Goal: Transaction & Acquisition: Obtain resource

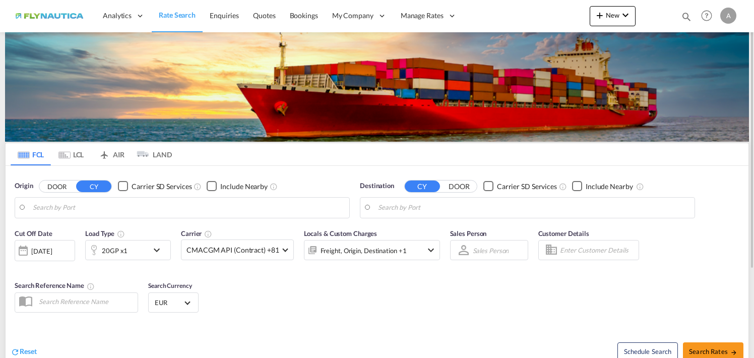
type input "[GEOGRAPHIC_DATA], [GEOGRAPHIC_DATA]"
click at [67, 151] on md-icon "Use the left and right arrow keys to navigate between tabs" at bounding box center [64, 155] width 12 height 8
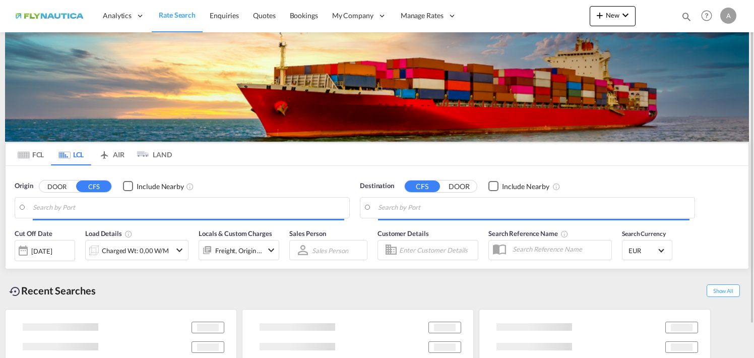
click at [58, 189] on button "DOOR" at bounding box center [56, 186] width 35 height 12
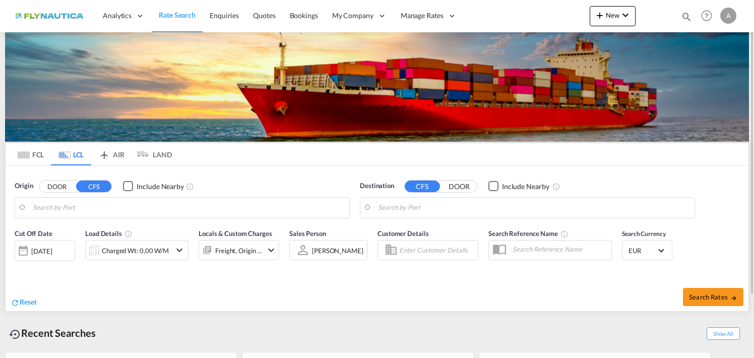
click at [105, 202] on body "Analytics Reports Dashboard Rate Search Enquiries Quotes Bookings" at bounding box center [377, 179] width 754 height 358
click at [165, 213] on body "Analytics Reports Dashboard Rate Search Enquiries Quotes Bookings" at bounding box center [377, 179] width 754 height 358
drag, startPoint x: 67, startPoint y: 204, endPoint x: 20, endPoint y: 207, distance: 47.0
type input "m"
click at [57, 185] on button "DOOR" at bounding box center [56, 186] width 35 height 12
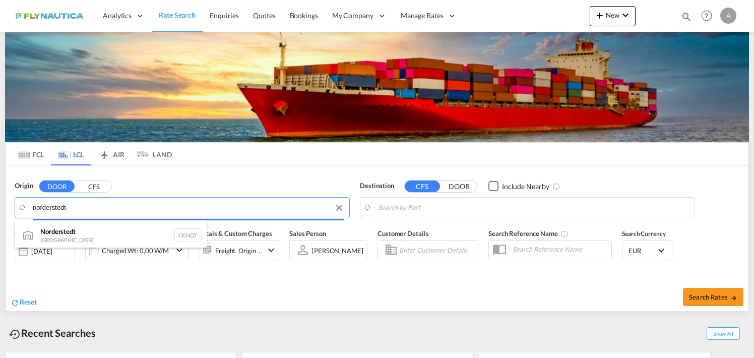
drag, startPoint x: 91, startPoint y: 205, endPoint x: -4, endPoint y: 193, distance: 95.0
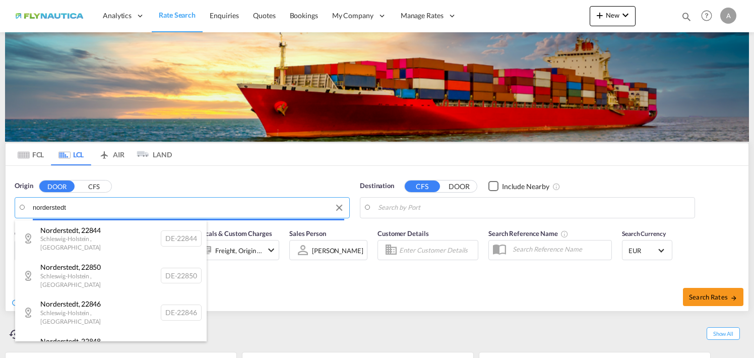
drag, startPoint x: 112, startPoint y: 214, endPoint x: -52, endPoint y: 181, distance: 168.2
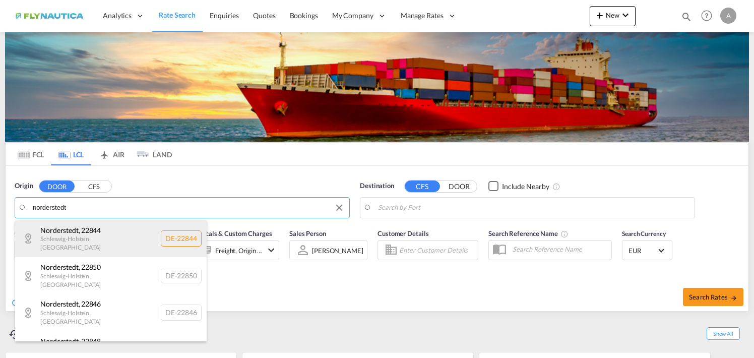
click at [74, 236] on div "[GEOGRAPHIC_DATA] , 22844 [GEOGRAPHIC_DATA] , [GEOGRAPHIC_DATA] DE-22844" at bounding box center [111, 238] width 192 height 37
type input "DE-22844, [GEOGRAPHIC_DATA], [GEOGRAPHIC_DATA]"
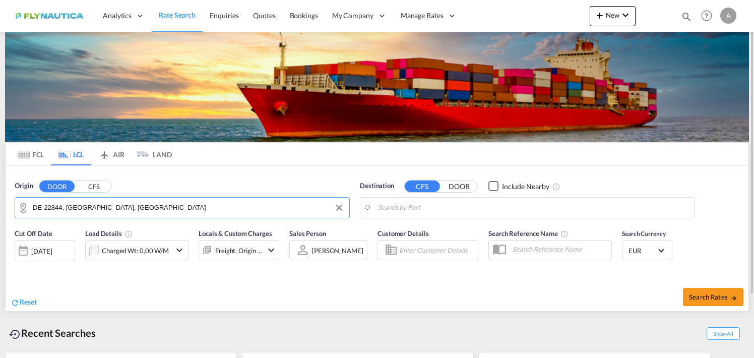
click at [477, 211] on body "Analytics Reports Dashboard Rate Search Enquiries Quotes Bookings" at bounding box center [377, 179] width 754 height 358
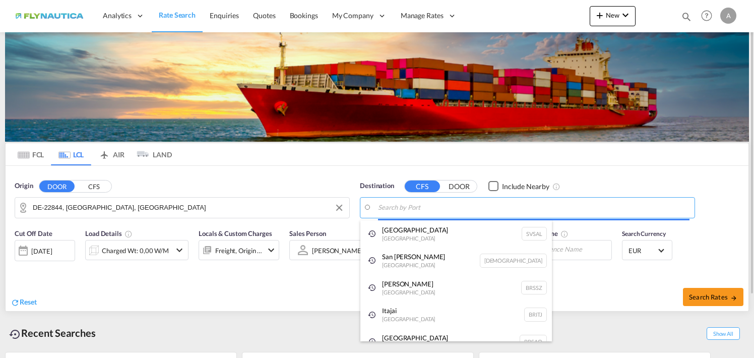
click at [477, 211] on body "Analytics Reports Dashboard Rate Search Enquiries Quotes Bookings" at bounding box center [377, 179] width 754 height 358
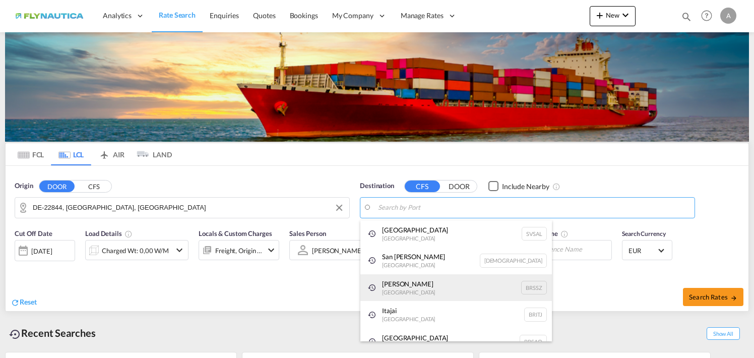
click at [421, 285] on div "[PERSON_NAME] [GEOGRAPHIC_DATA] BRSSZ" at bounding box center [456, 287] width 192 height 27
type input "Santos, BRSSZ"
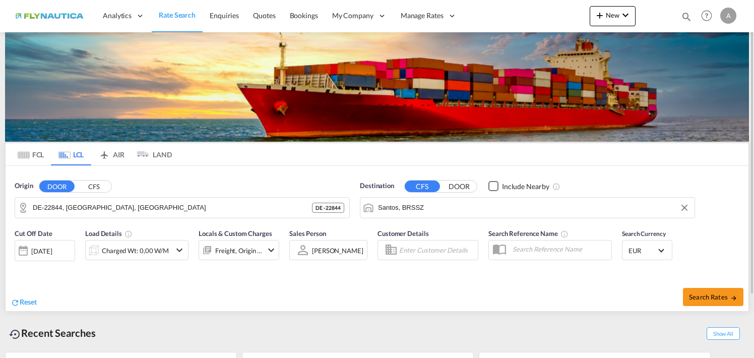
click at [150, 246] on div "Charged Wt: 0,00 W/M" at bounding box center [135, 251] width 67 height 14
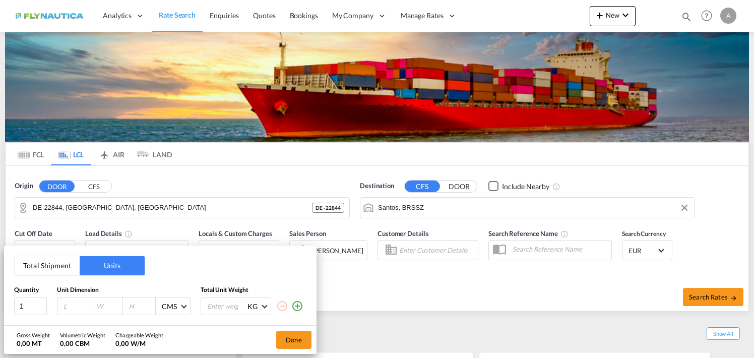
click at [68, 305] on input "number" at bounding box center [76, 305] width 27 height 9
type input "102"
type input "80"
type input "120"
type input "200"
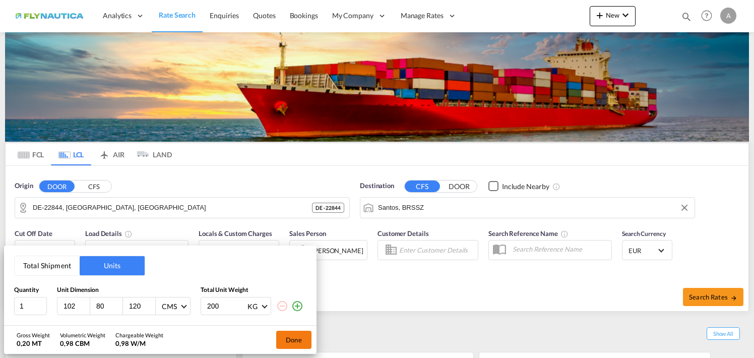
click at [294, 341] on button "Done" at bounding box center [293, 340] width 35 height 18
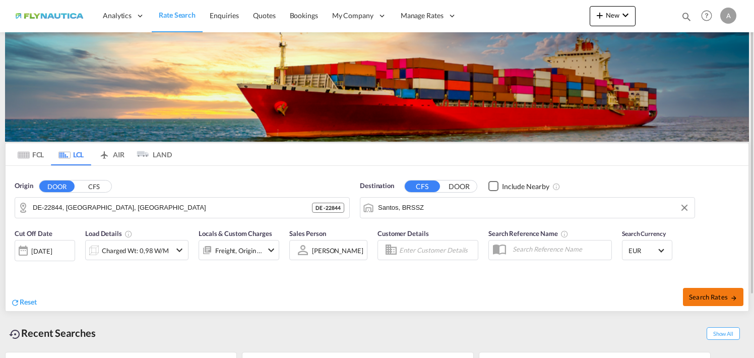
click at [715, 298] on span "Search Rates" at bounding box center [713, 297] width 48 height 8
type input "22844 to BRSSZ / [DATE]"
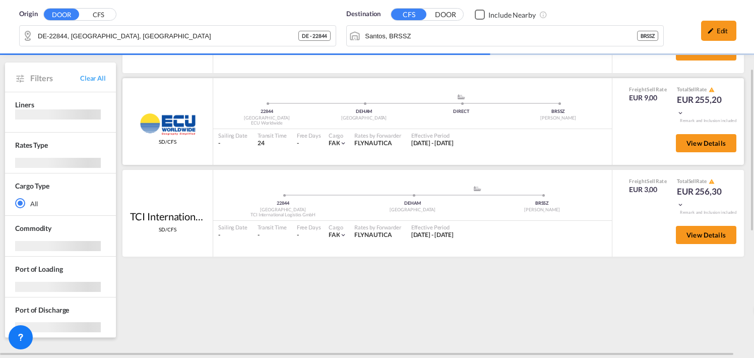
scroll to position [101, 0]
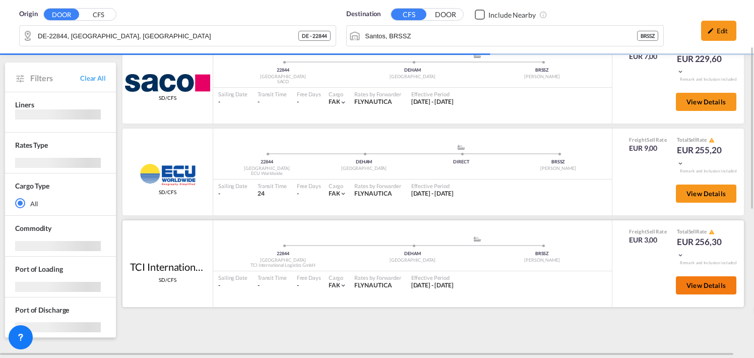
click at [706, 288] on span "View Details" at bounding box center [706, 285] width 39 height 8
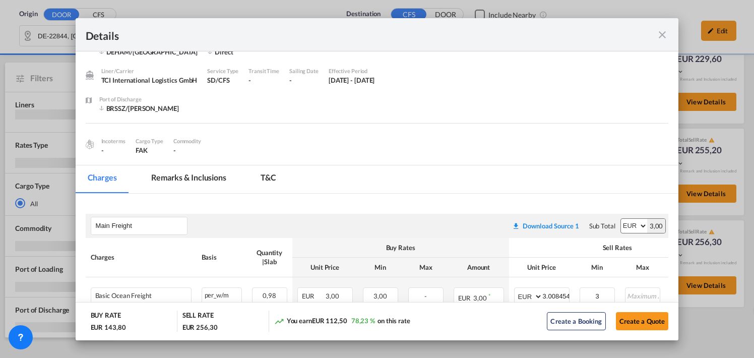
scroll to position [0, 0]
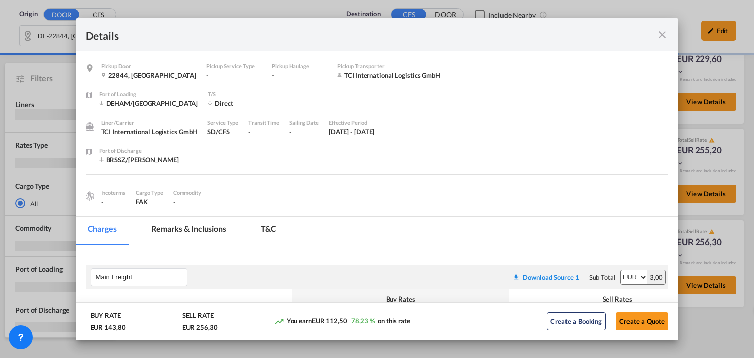
click at [174, 232] on md-tab-item "Remarks & Inclusions" at bounding box center [188, 231] width 99 height 28
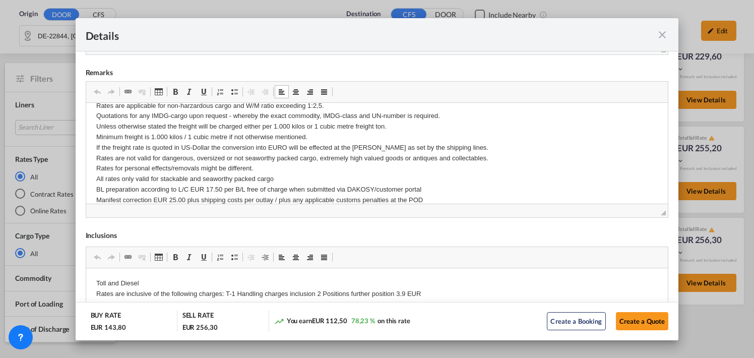
scroll to position [101, 0]
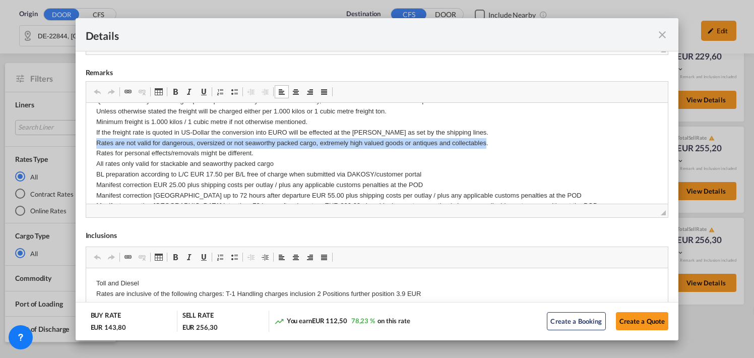
drag, startPoint x: 93, startPoint y: 141, endPoint x: 487, endPoint y: 143, distance: 393.3
click at [487, 143] on html "ZAPP / AES EUR 7,50 T1-handling/change of custodian EUR 25,00 inkl. 2 Positione…" at bounding box center [377, 245] width 582 height 487
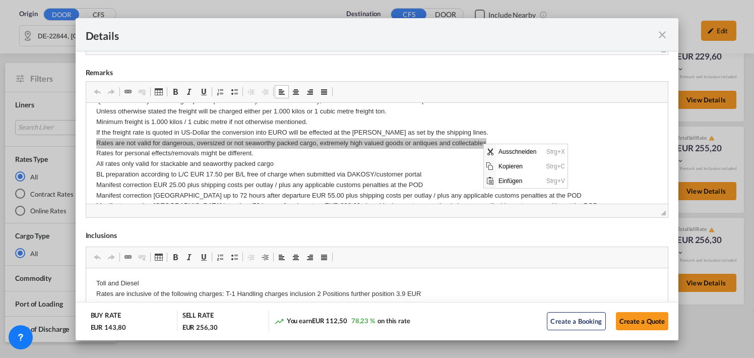
scroll to position [0, 0]
click at [510, 166] on span "Kopieren" at bounding box center [519, 165] width 47 height 15
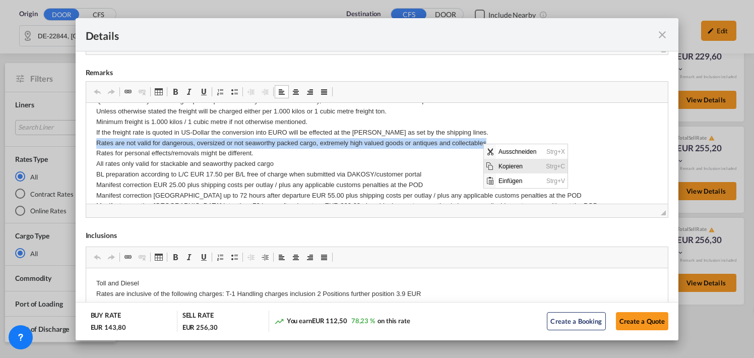
copy p "Rates are not valid for dangerous, oversized or not seaworthy packed cargo, ext…"
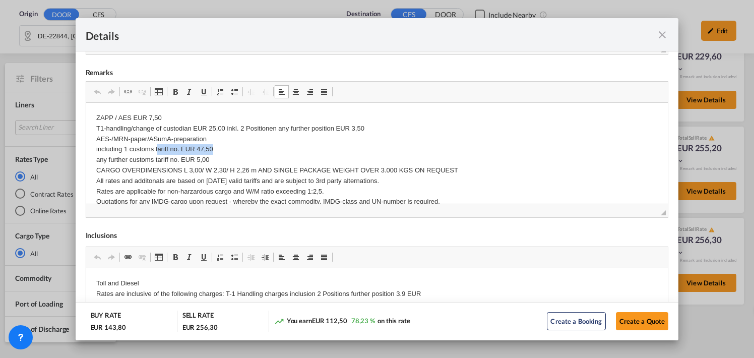
click at [158, 152] on p "ZAPP / AES EUR 7,50 T1-handling/change of custodian EUR 25,00 inkl. 2 Positione…" at bounding box center [377, 306] width 562 height 388
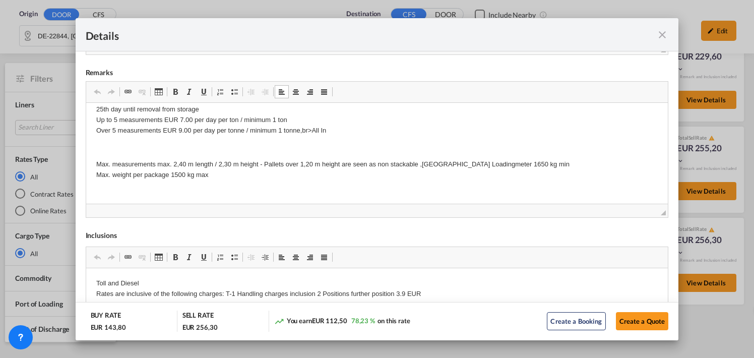
scroll to position [386, 0]
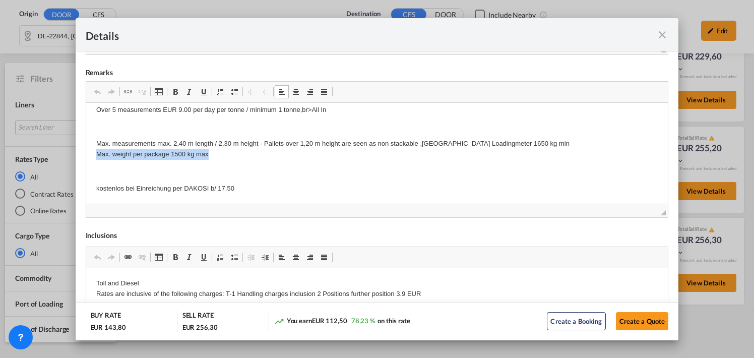
drag, startPoint x: 209, startPoint y: 152, endPoint x: 85, endPoint y: 157, distance: 124.1
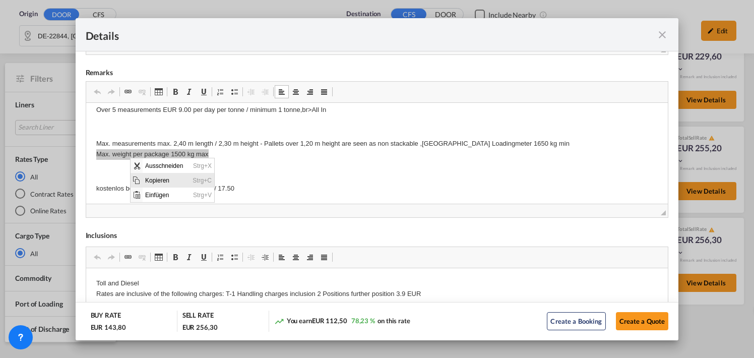
click at [171, 175] on span "Kopieren" at bounding box center [165, 179] width 47 height 15
copy p "Max. weight per package 1500 kg max"
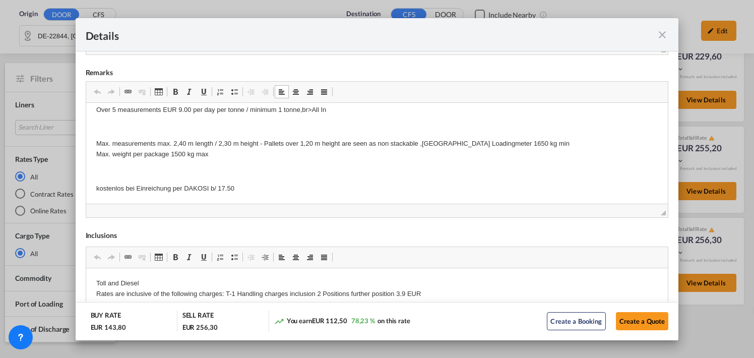
scroll to position [0, 0]
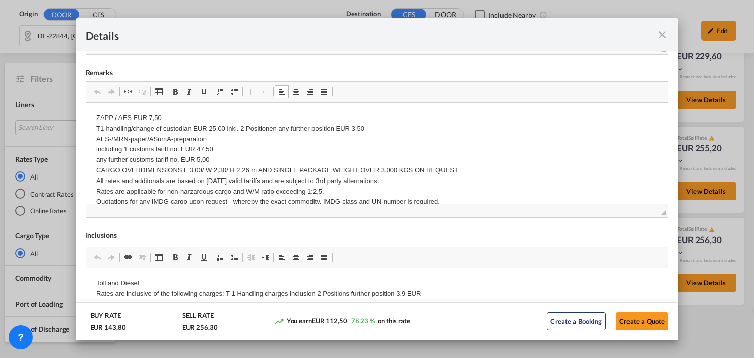
click at [663, 35] on md-icon "icon-close fg-AAA8AD m-0 cursor" at bounding box center [662, 35] width 12 height 12
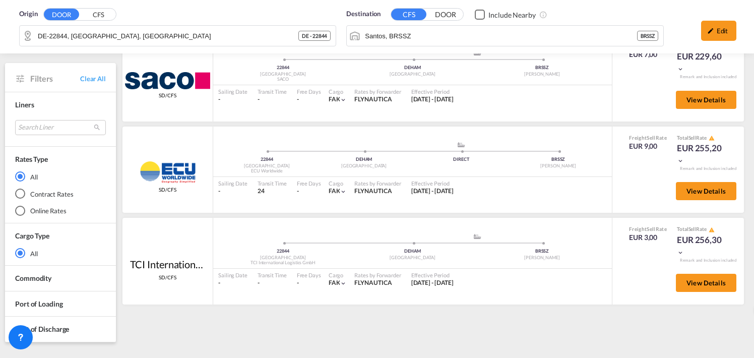
scroll to position [67, 0]
